Goal: Task Accomplishment & Management: Use online tool/utility

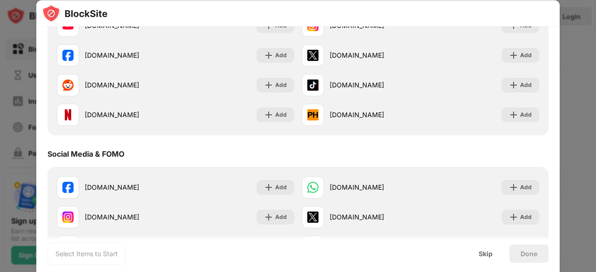
scroll to position [161, 0]
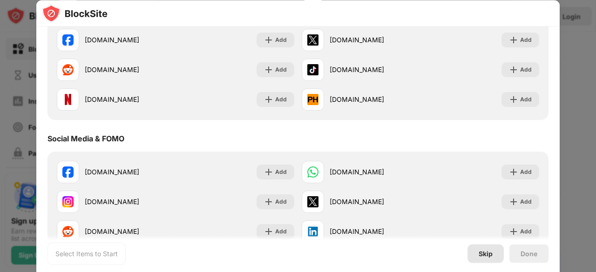
click at [482, 252] on div "Skip" at bounding box center [486, 253] width 14 height 7
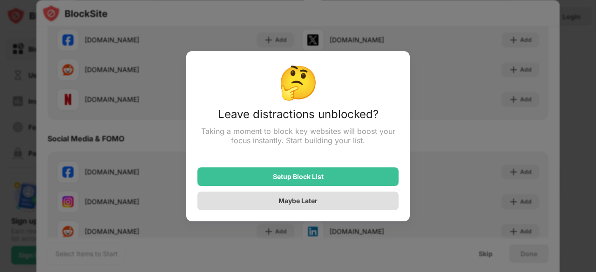
click at [291, 205] on div "Maybe Later" at bounding box center [297, 201] width 39 height 8
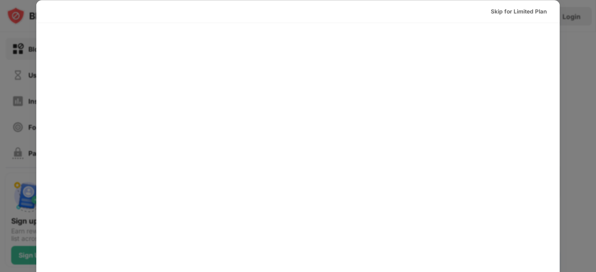
scroll to position [0, 0]
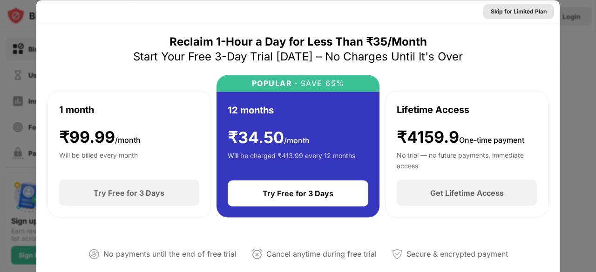
click at [512, 10] on div "Skip for Limited Plan" at bounding box center [519, 11] width 56 height 9
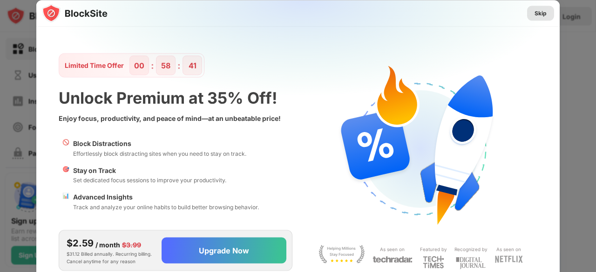
click at [538, 13] on div "Skip" at bounding box center [541, 12] width 12 height 9
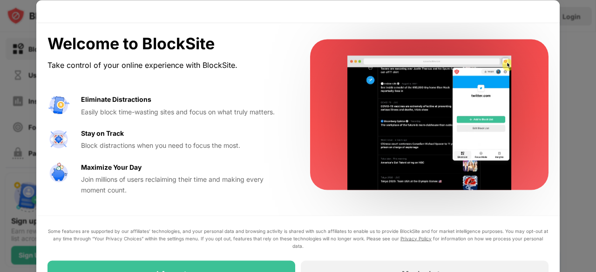
drag, startPoint x: 591, startPoint y: 84, endPoint x: 594, endPoint y: 112, distance: 28.0
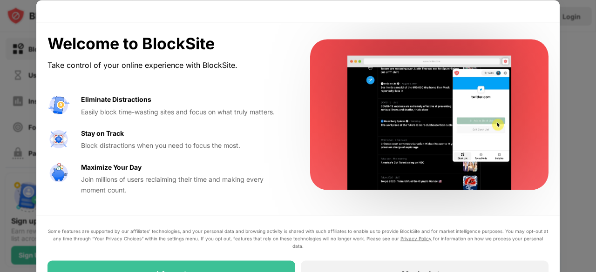
click at [594, 112] on div at bounding box center [298, 136] width 596 height 272
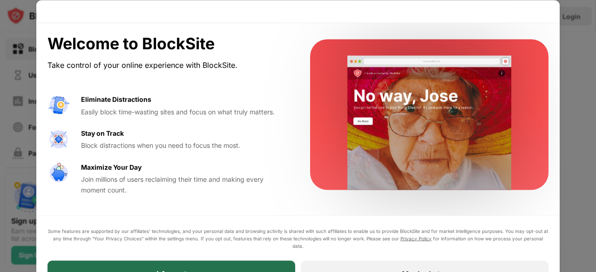
click at [249, 264] on div "I Accept" at bounding box center [172, 274] width 248 height 26
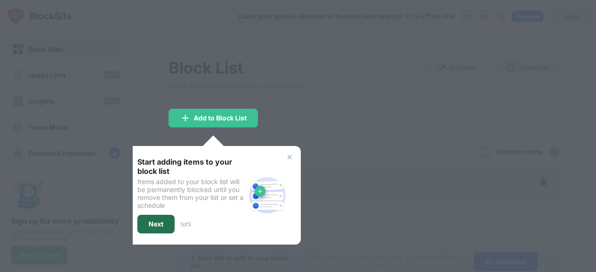
click at [159, 223] on div "Next" at bounding box center [156, 224] width 15 height 7
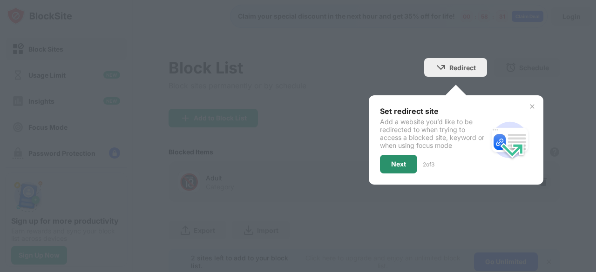
click at [391, 161] on div "Next" at bounding box center [398, 164] width 15 height 7
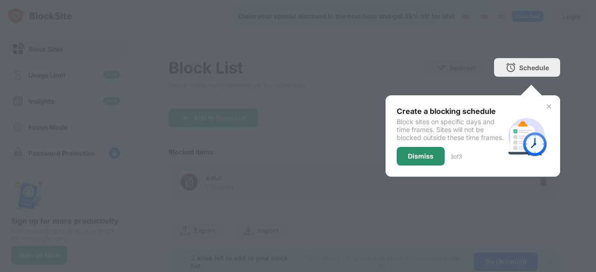
click at [400, 163] on div "Dismiss" at bounding box center [421, 156] width 48 height 19
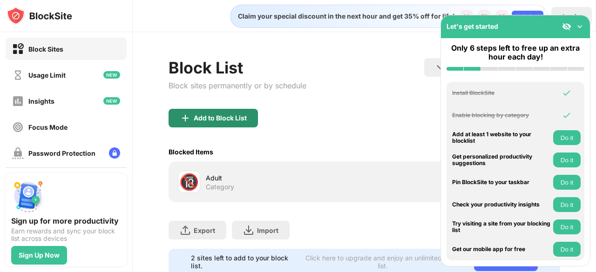
click at [212, 115] on div "Add to Block List" at bounding box center [220, 118] width 53 height 7
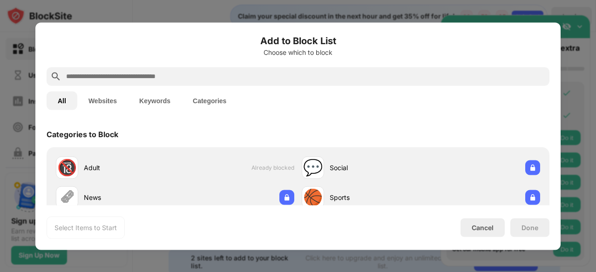
click at [192, 73] on input "text" at bounding box center [305, 76] width 481 height 11
paste input "**********"
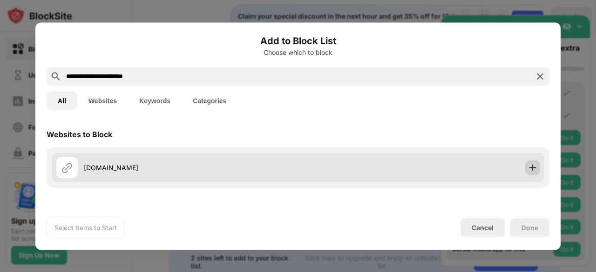
type input "**********"
click at [528, 166] on img at bounding box center [532, 167] width 9 height 9
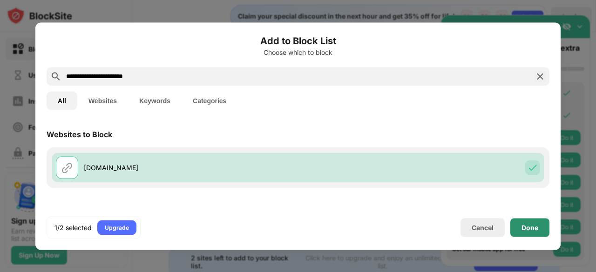
click at [539, 230] on div "Done" at bounding box center [529, 227] width 39 height 19
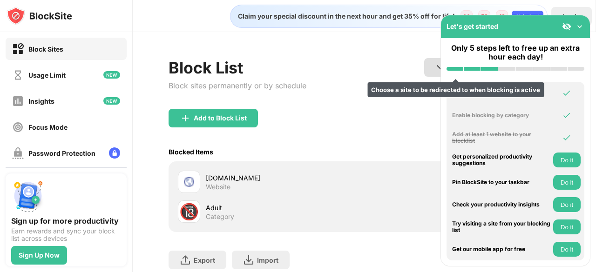
click at [435, 65] on img at bounding box center [440, 67] width 11 height 11
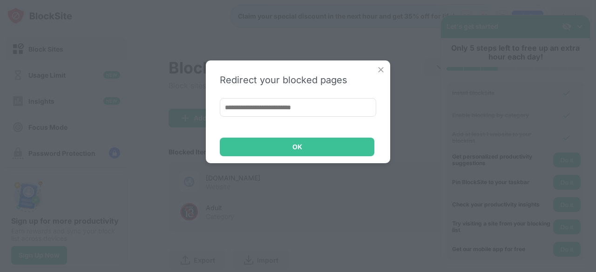
click at [269, 109] on input at bounding box center [298, 107] width 156 height 19
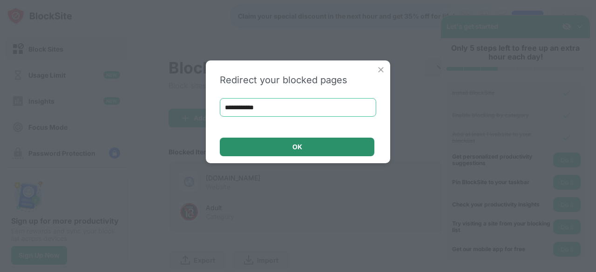
type input "**********"
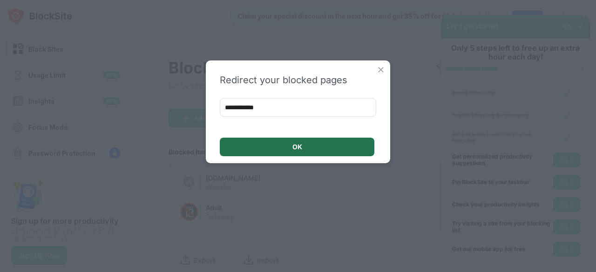
click at [298, 141] on div "OK" at bounding box center [297, 147] width 155 height 19
